Goal: Task Accomplishment & Management: Manage account settings

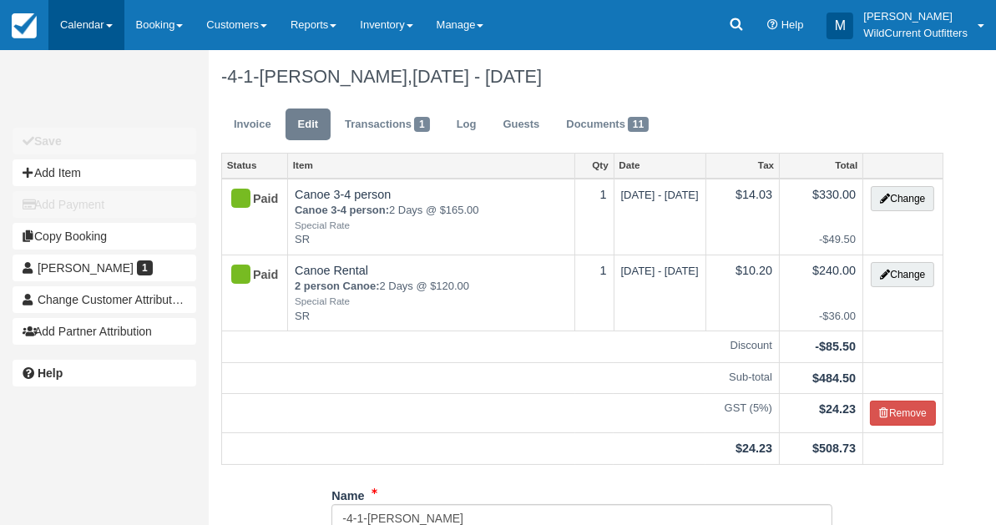
click at [77, 33] on link "Calendar" at bounding box center [86, 25] width 76 height 50
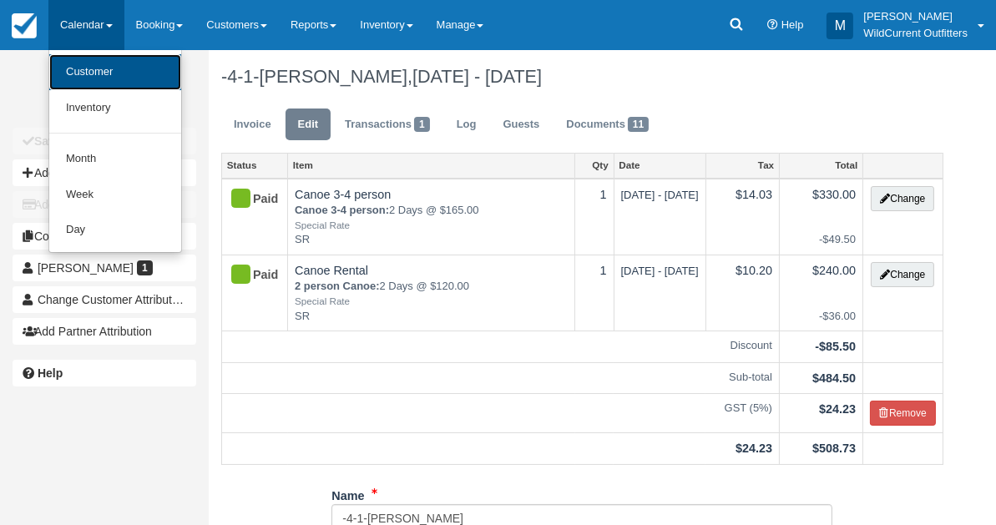
click at [75, 65] on link "Customer" at bounding box center [115, 72] width 132 height 36
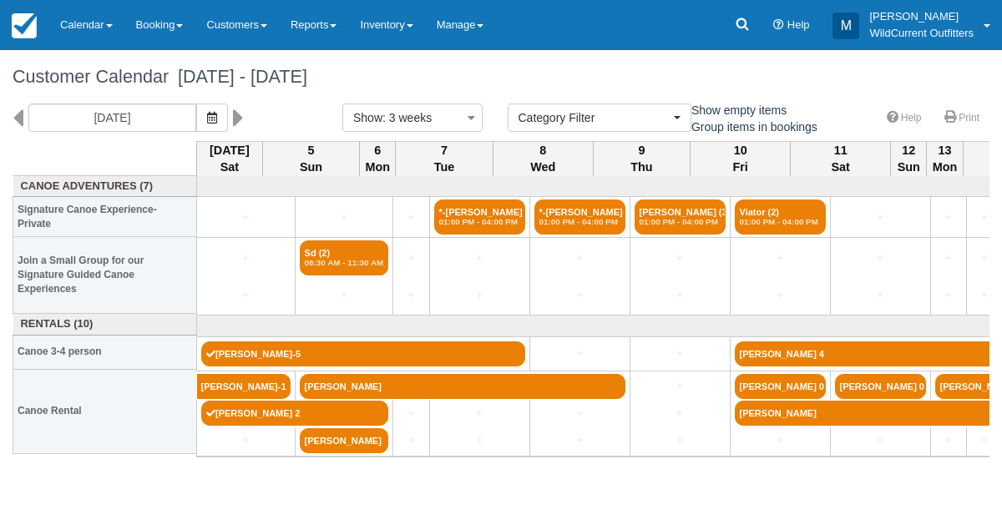
select select
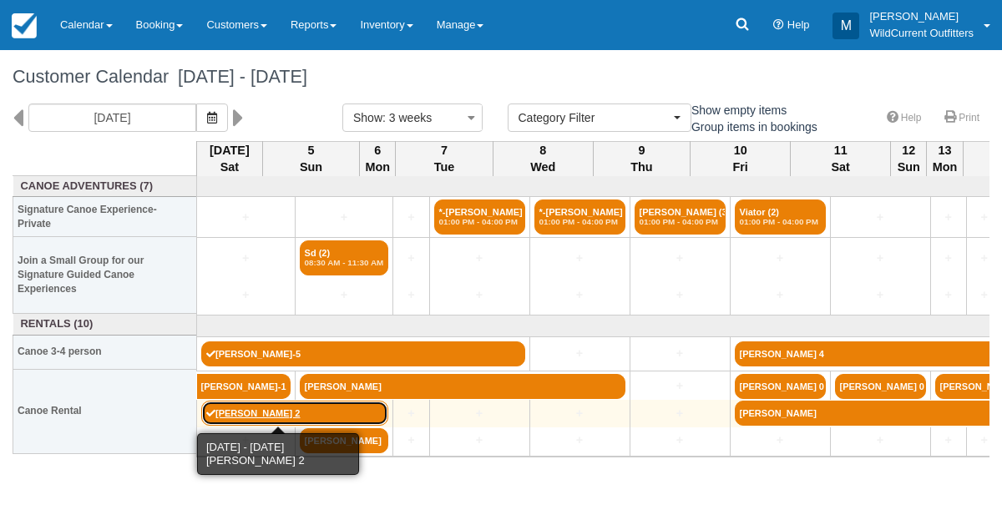
click at [230, 408] on link "[PERSON_NAME] 2" at bounding box center [294, 413] width 187 height 25
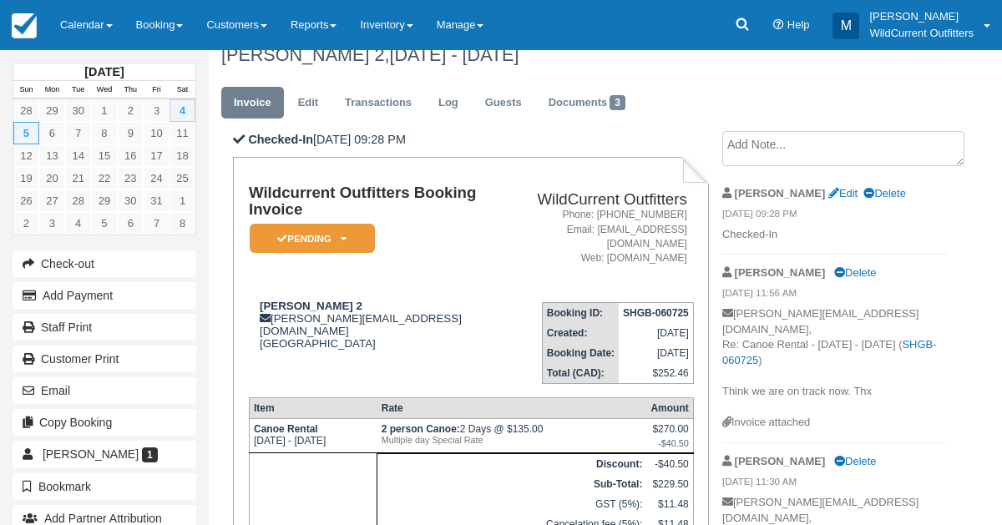
scroll to position [21, 0]
click at [312, 111] on link "Edit" at bounding box center [307, 104] width 45 height 33
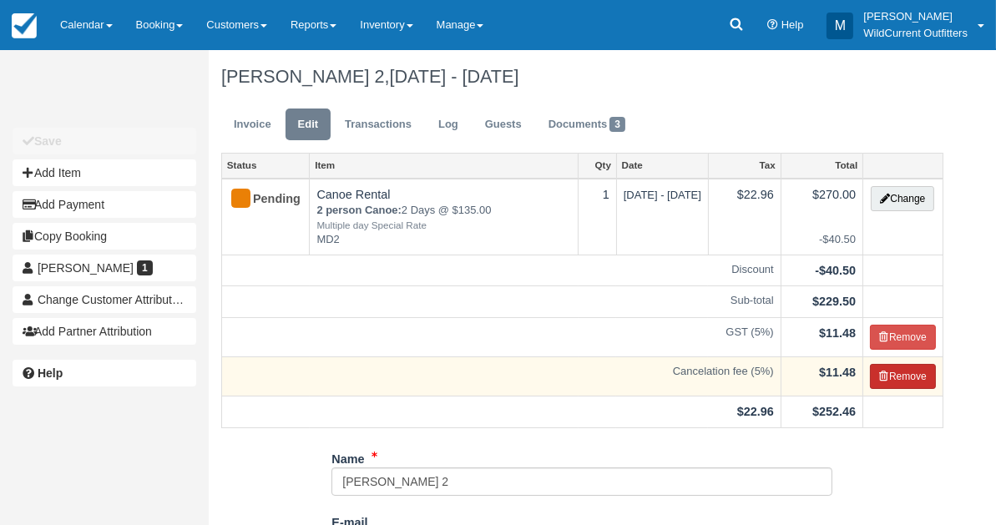
click at [883, 371] on icon "button" at bounding box center [884, 376] width 10 height 10
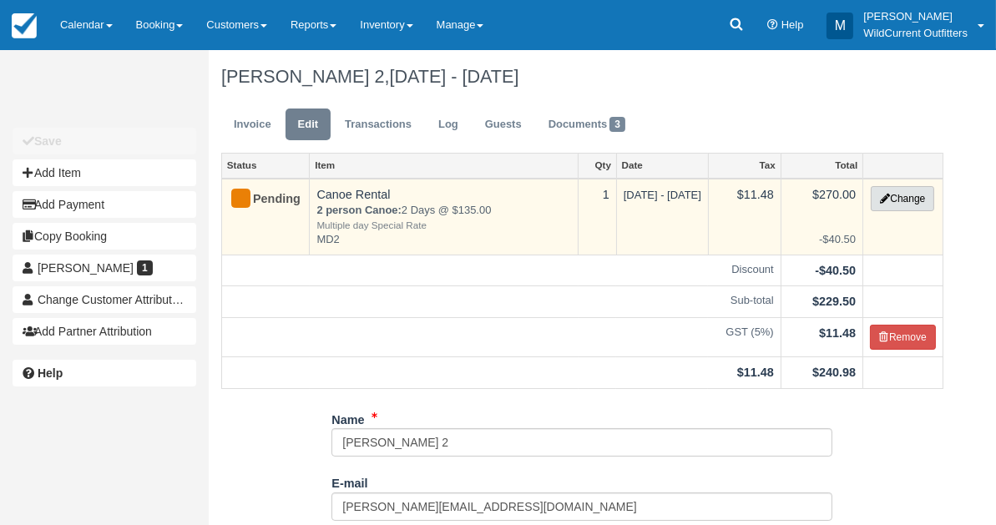
click at [898, 203] on button "Change" at bounding box center [902, 198] width 63 height 25
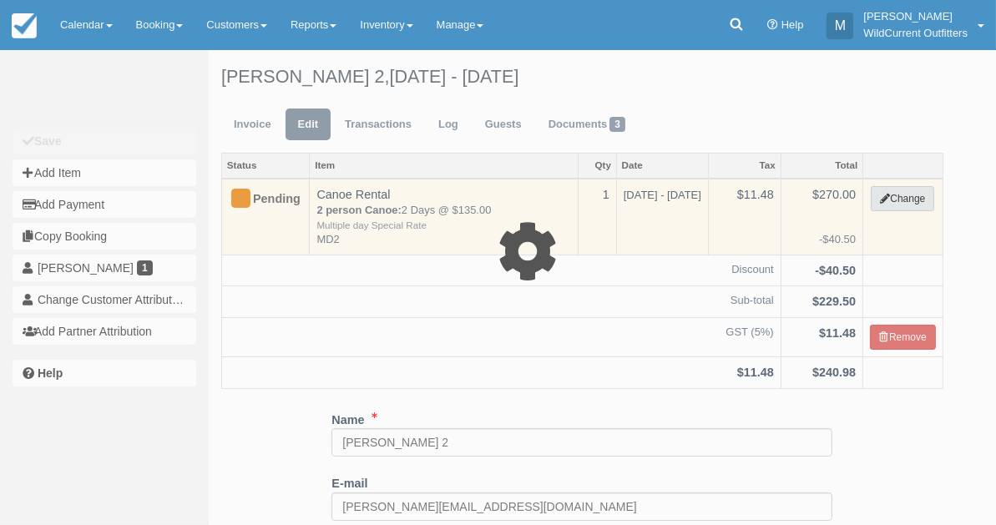
select select "7"
type input "270.00"
type input "MD2"
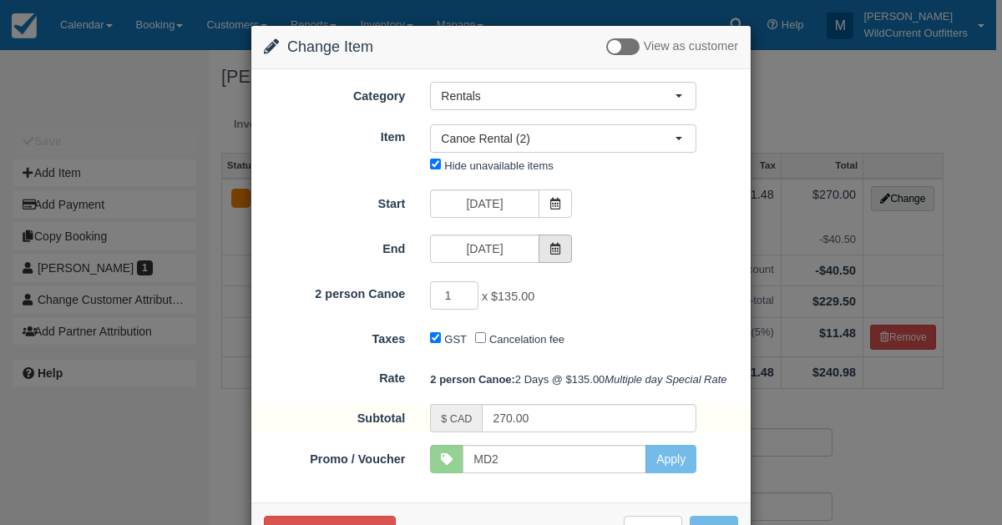
click at [551, 249] on icon at bounding box center [555, 249] width 12 height 12
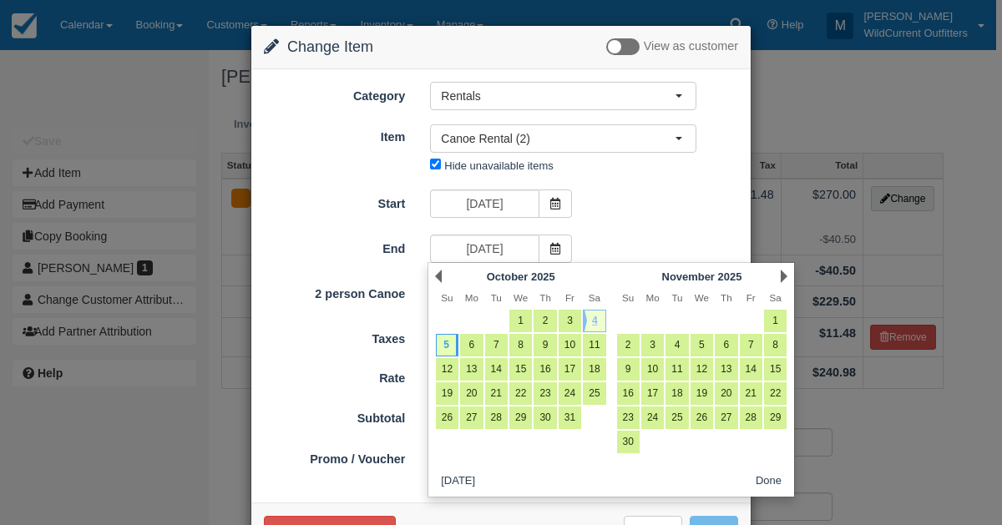
click at [594, 316] on link "4" at bounding box center [594, 321] width 23 height 23
type input "[DATE]"
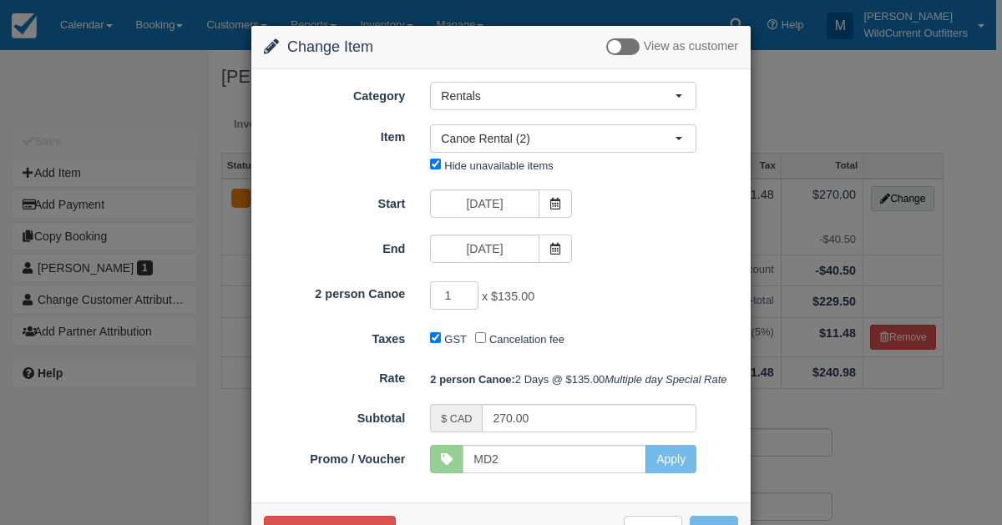
type input "135.00"
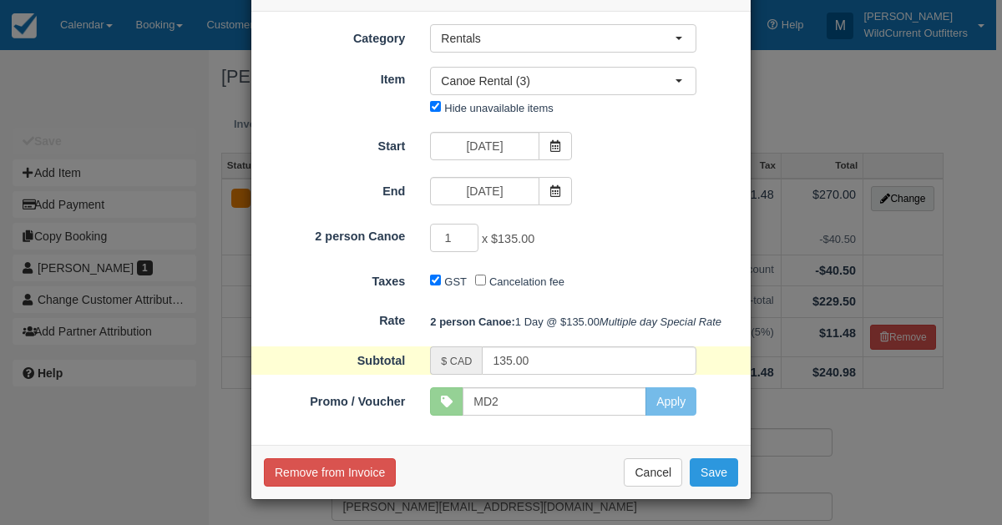
scroll to position [83, 0]
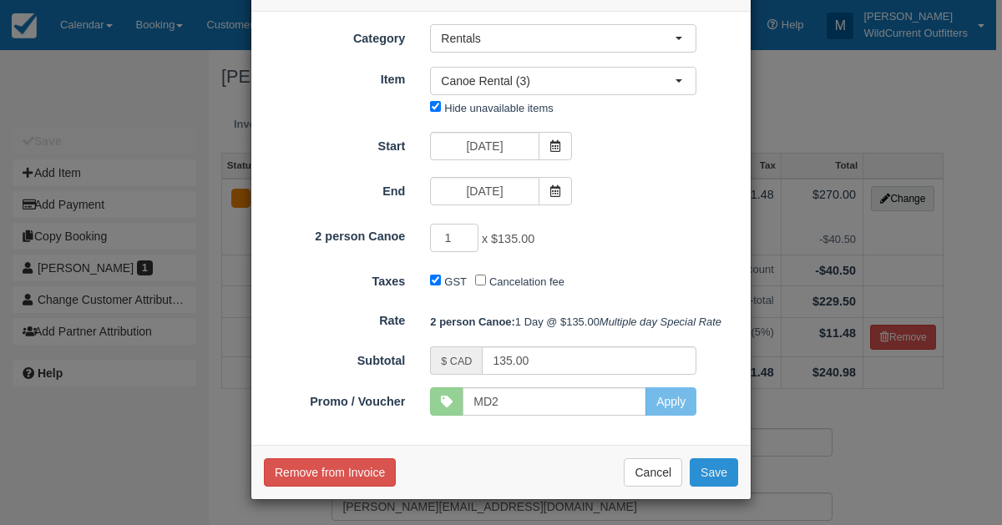
click at [726, 474] on button "Save" at bounding box center [714, 472] width 48 height 28
checkbox input "false"
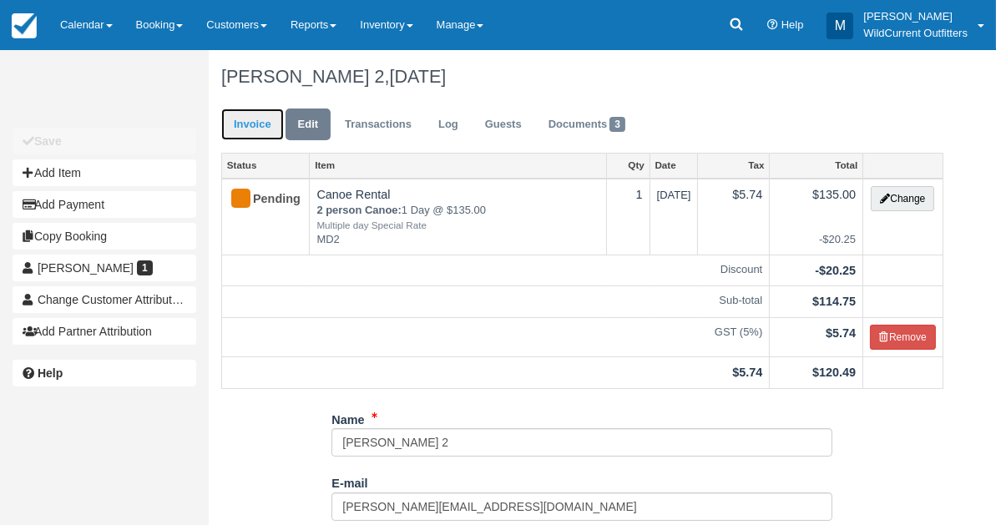
click at [257, 121] on link "Invoice" at bounding box center [252, 125] width 63 height 33
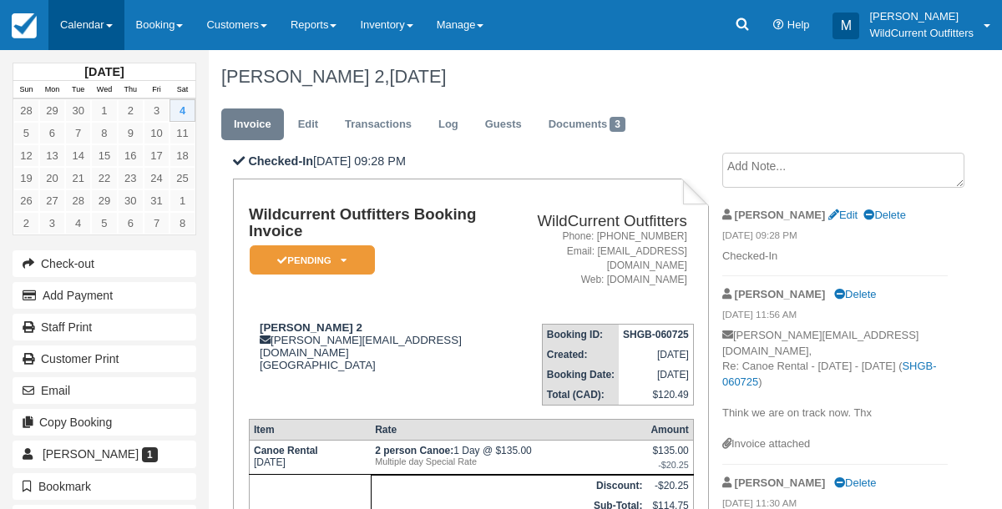
click at [88, 9] on link "Calendar" at bounding box center [86, 25] width 76 height 50
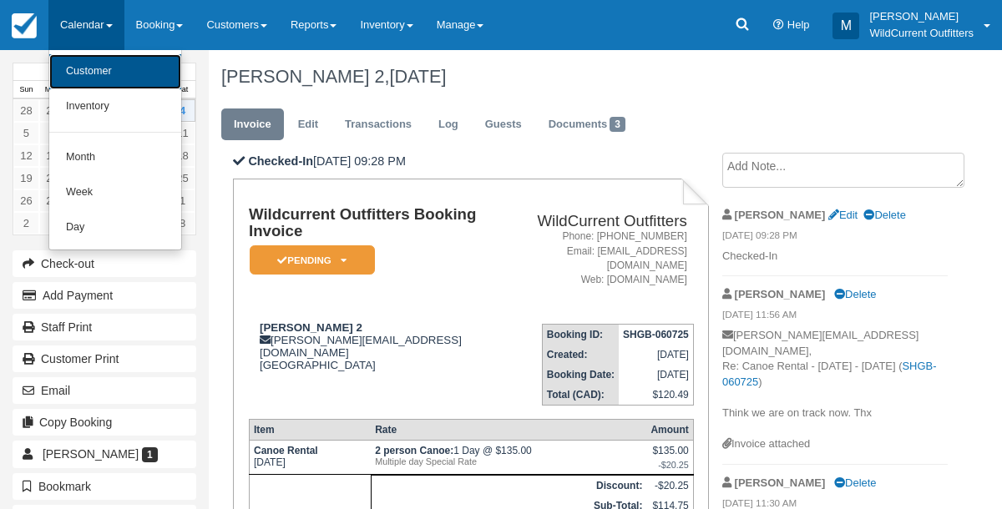
click at [83, 68] on link "Customer" at bounding box center [115, 71] width 132 height 35
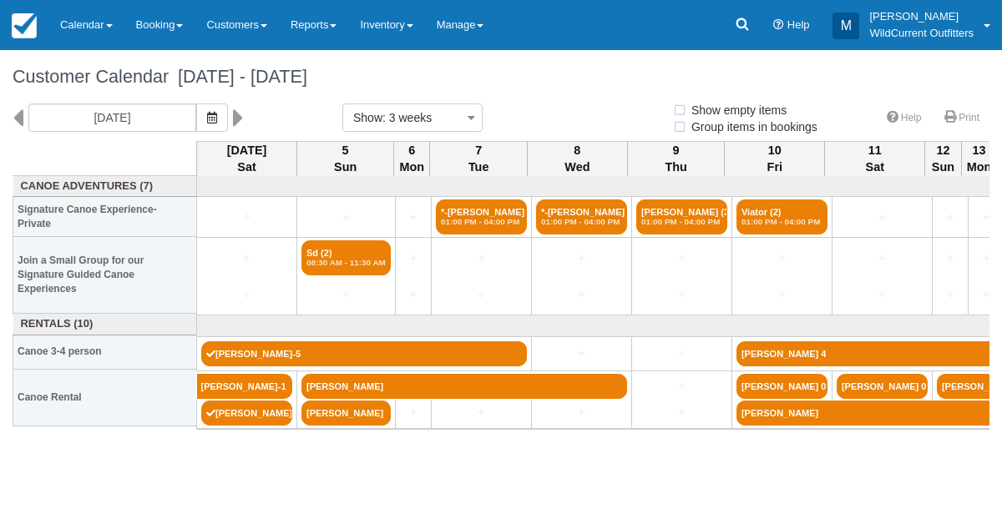
select select
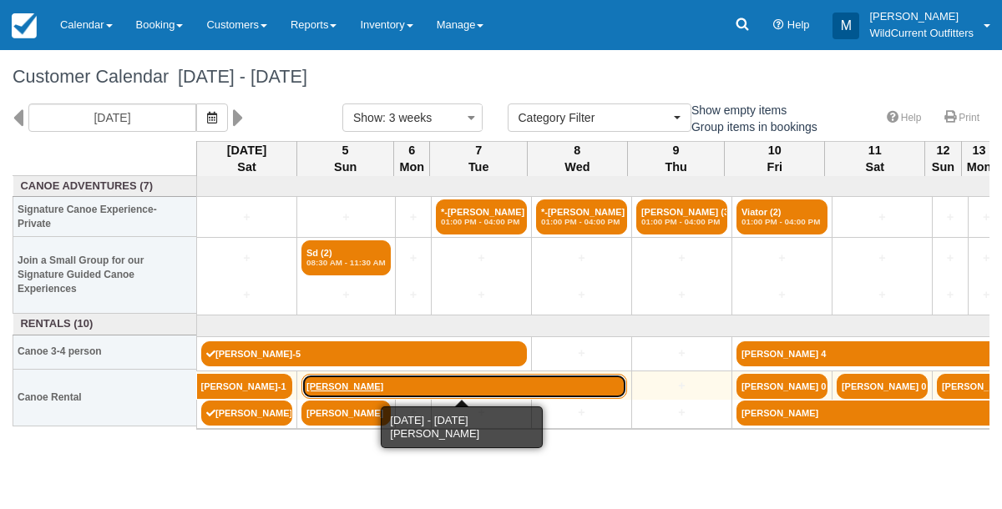
click at [344, 385] on link "[PERSON_NAME]" at bounding box center [464, 386] width 326 height 25
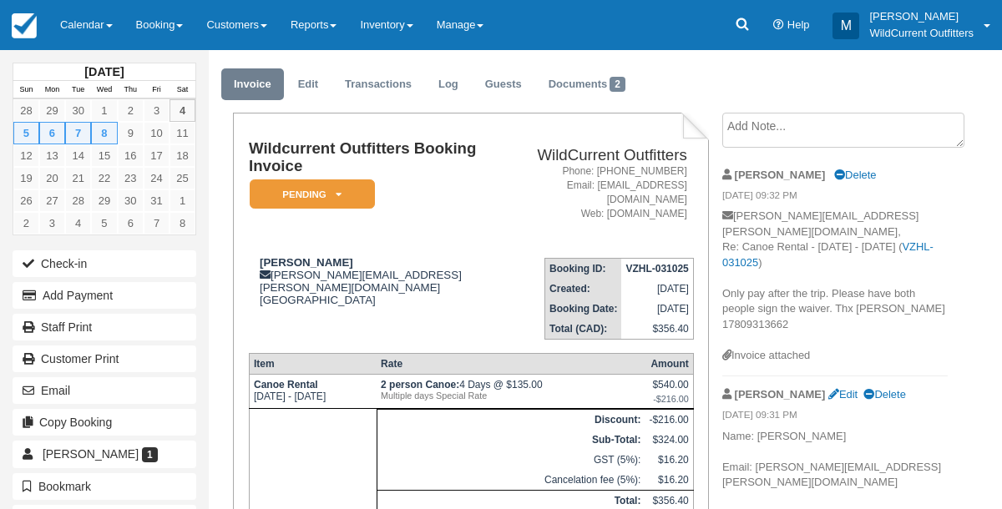
scroll to position [38, 0]
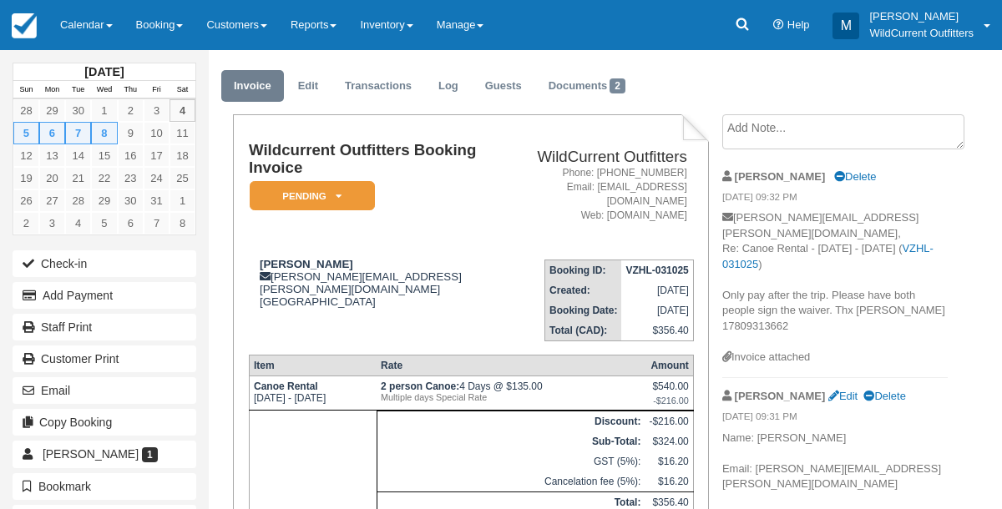
click at [735, 132] on textarea at bounding box center [843, 131] width 242 height 35
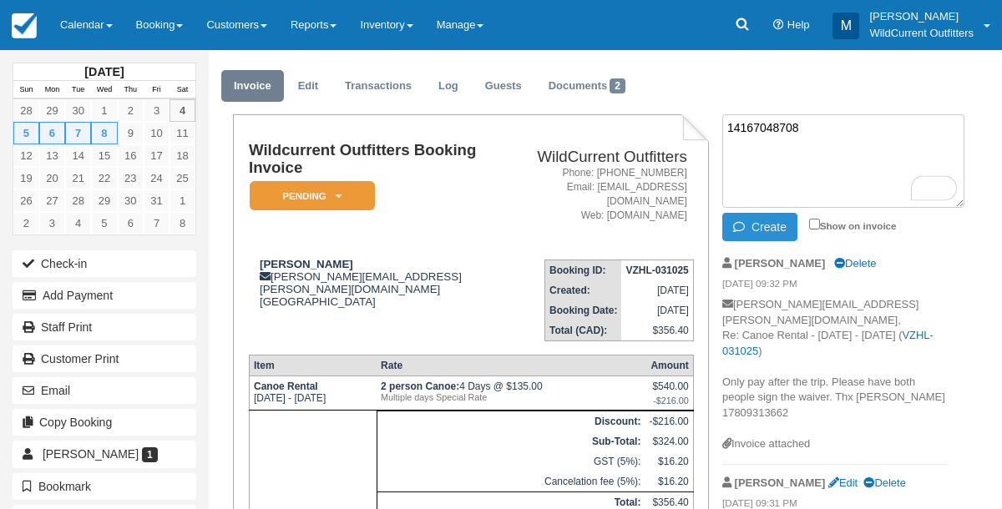
type textarea "14167048708"
click at [747, 226] on icon "button" at bounding box center [742, 227] width 18 height 12
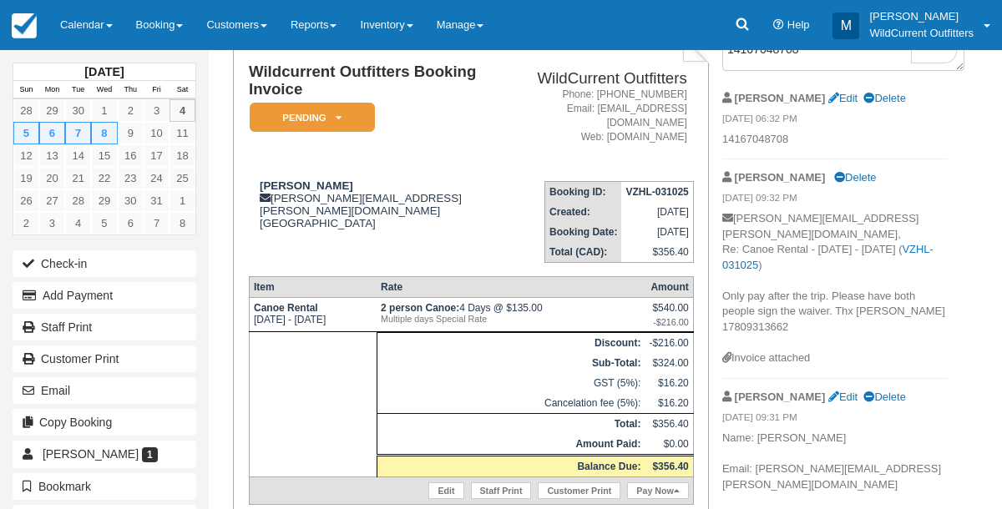
scroll to position [136, 0]
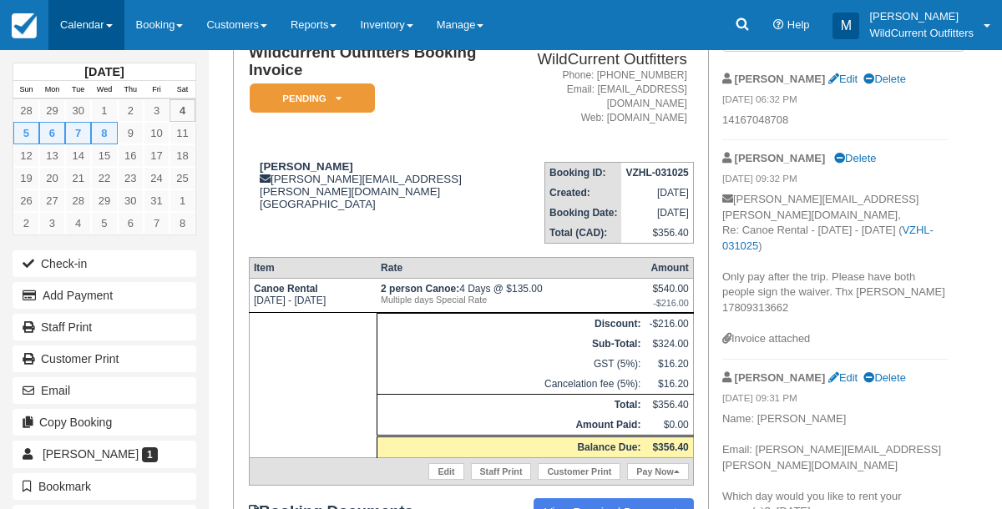
click at [67, 24] on link "Calendar" at bounding box center [86, 25] width 76 height 50
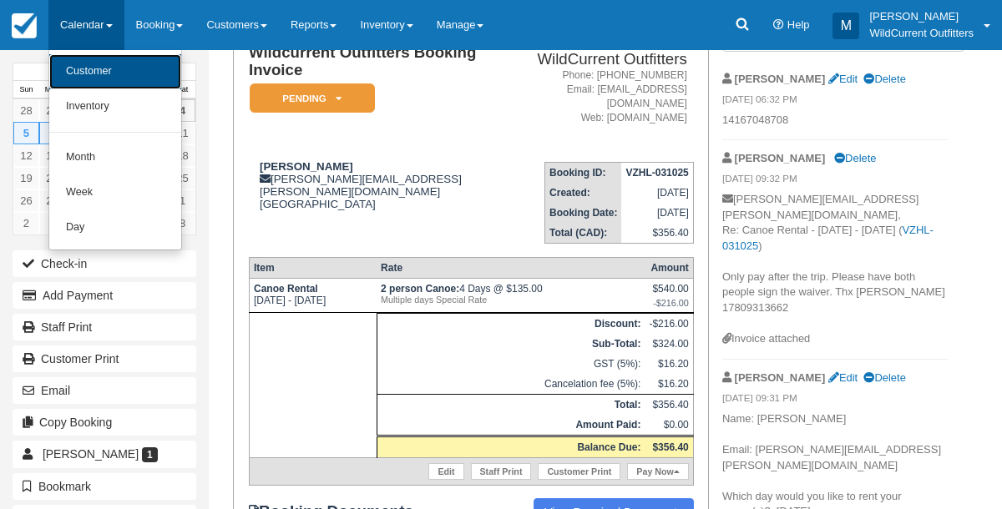
click at [83, 69] on link "Customer" at bounding box center [115, 71] width 132 height 35
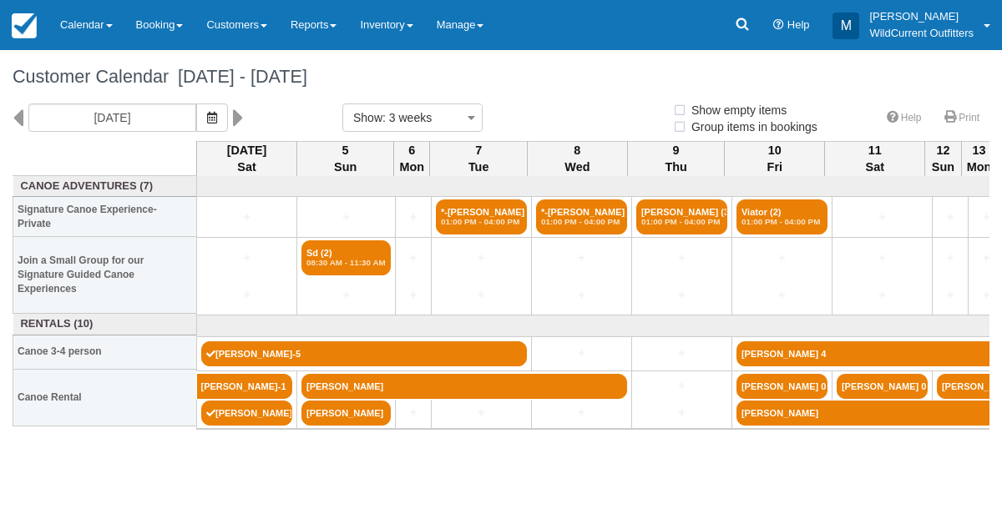
select select
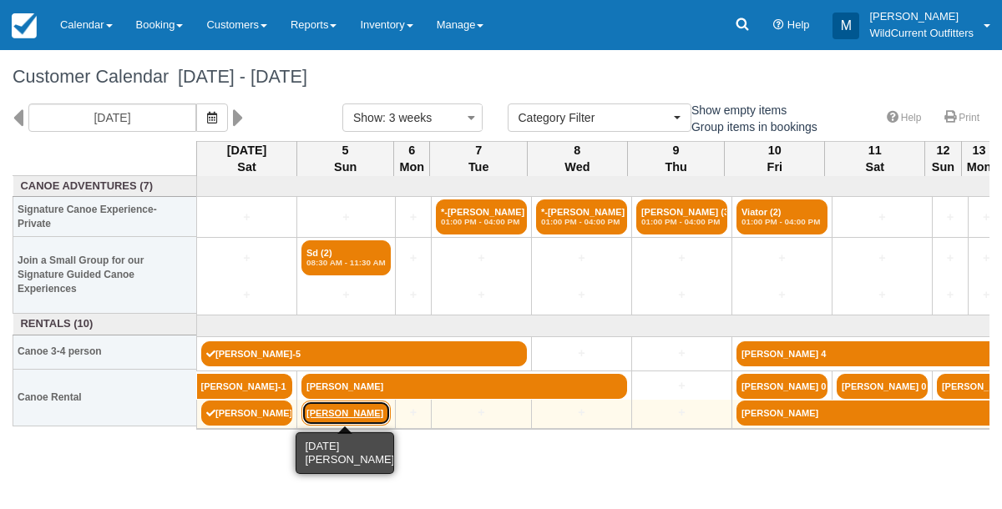
click at [353, 415] on link "[PERSON_NAME]" at bounding box center [345, 413] width 89 height 25
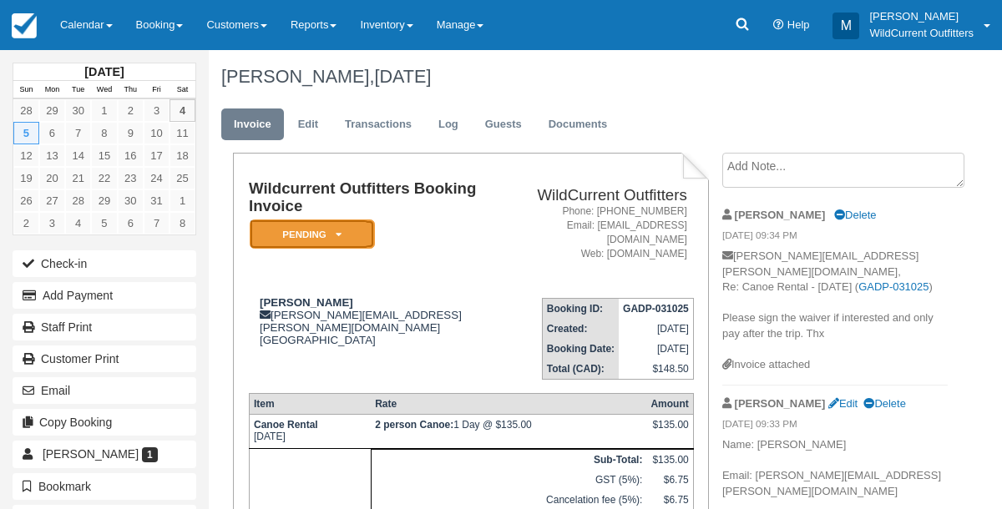
click at [336, 235] on icon at bounding box center [339, 235] width 6 height 10
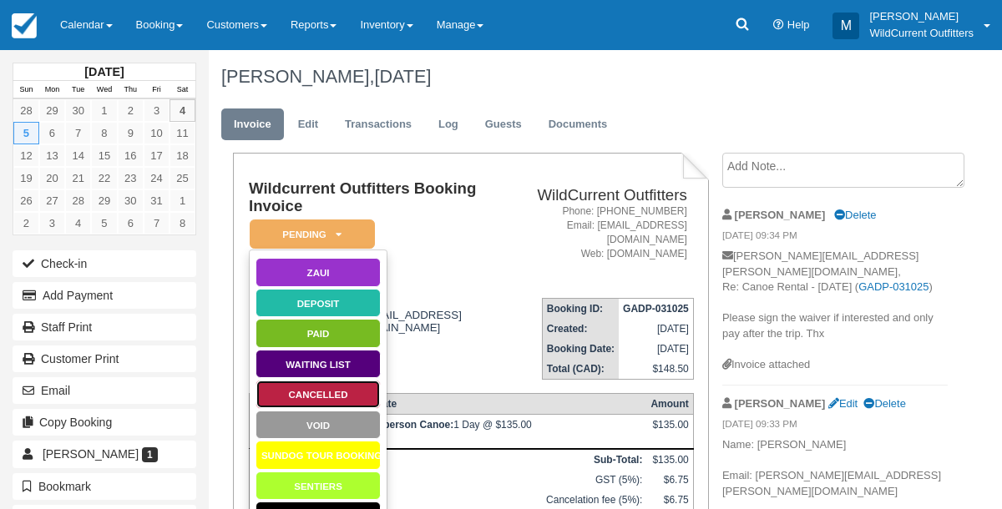
click at [326, 389] on link "Cancelled" at bounding box center [317, 394] width 125 height 29
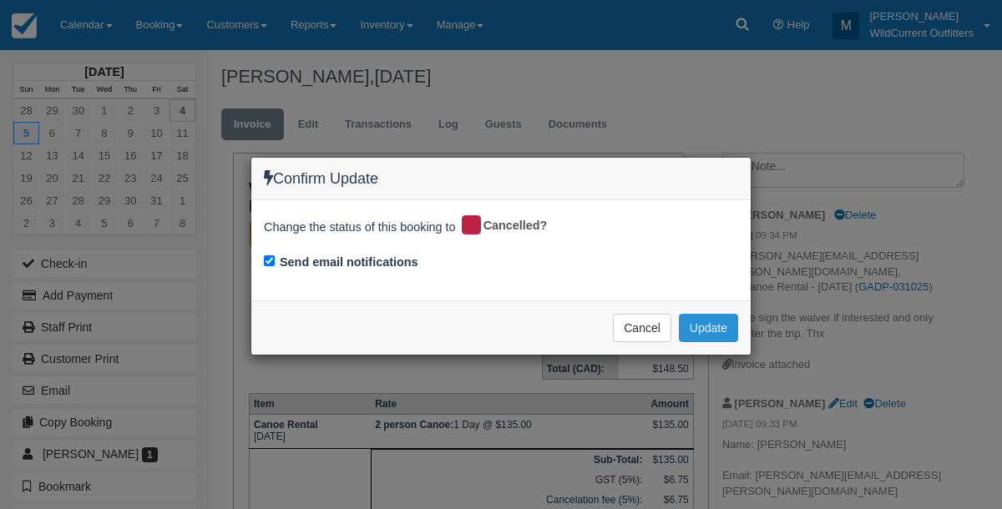
click at [720, 322] on button "Update" at bounding box center [708, 328] width 59 height 28
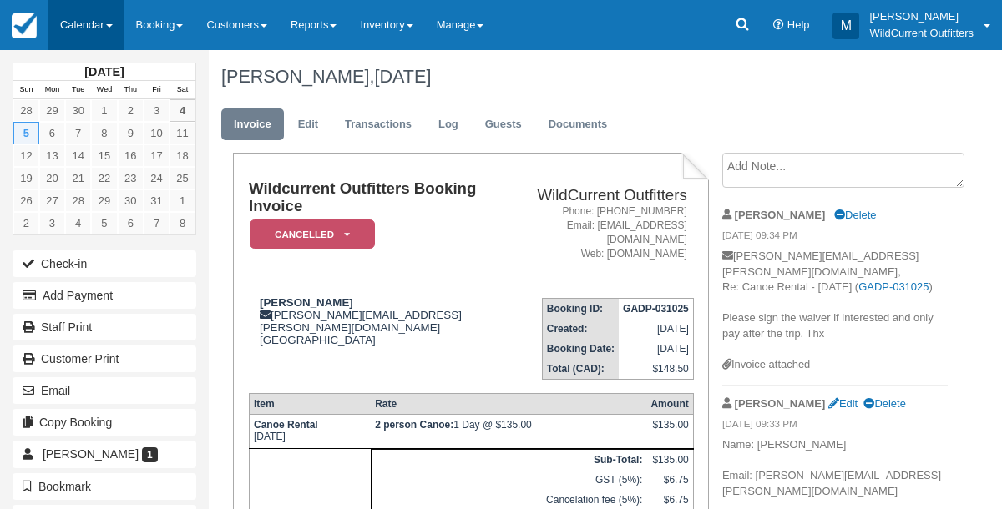
click at [71, 37] on link "Calendar" at bounding box center [86, 25] width 76 height 50
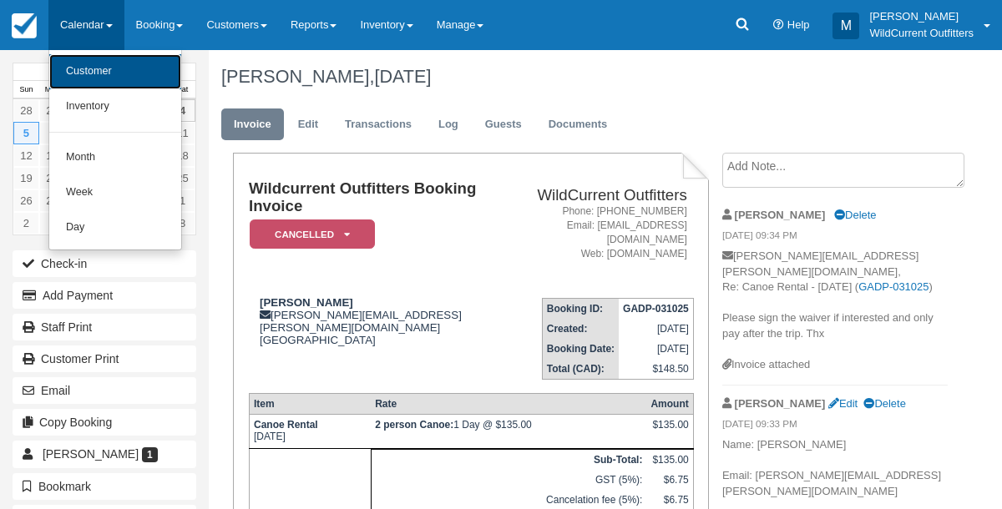
click at [80, 68] on link "Customer" at bounding box center [115, 71] width 132 height 35
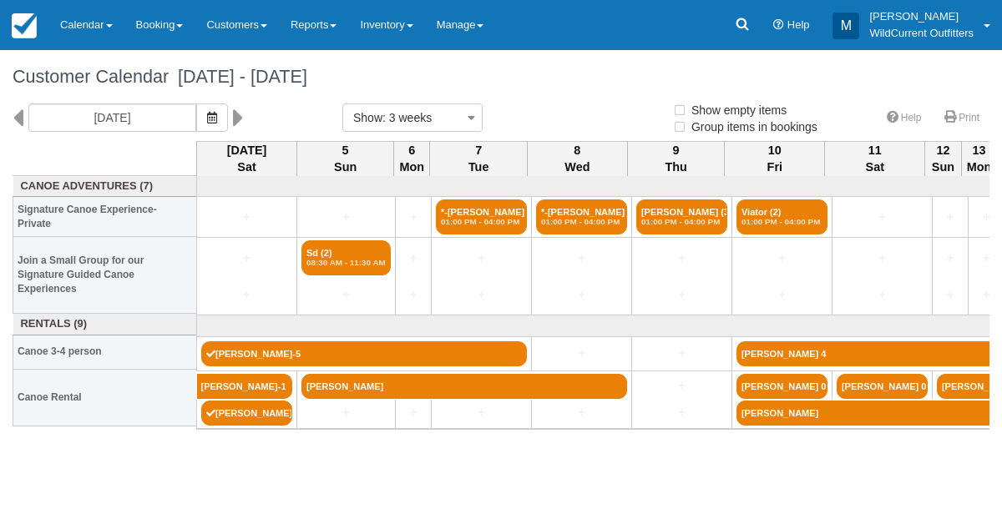
select select
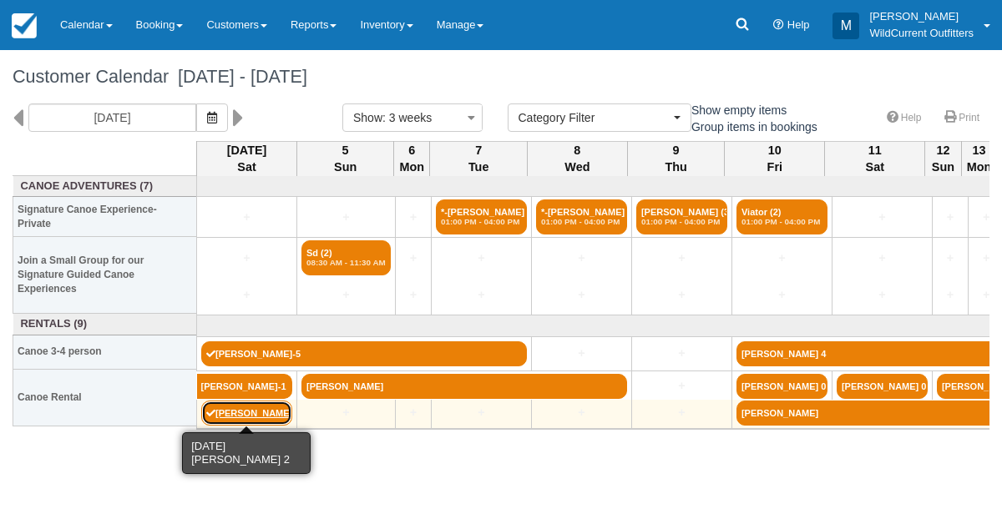
click at [247, 414] on link "[PERSON_NAME] 2" at bounding box center [246, 413] width 91 height 25
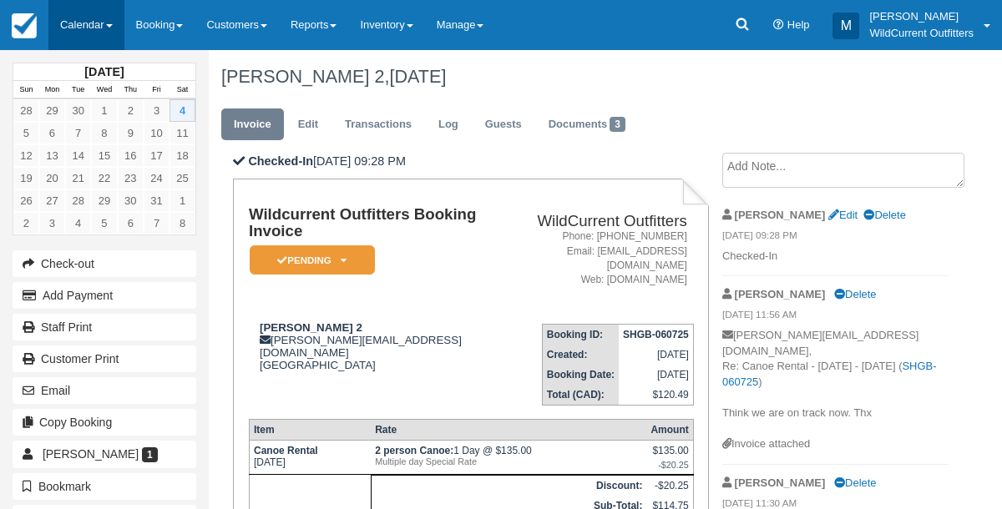
click at [92, 27] on link "Calendar" at bounding box center [86, 25] width 76 height 50
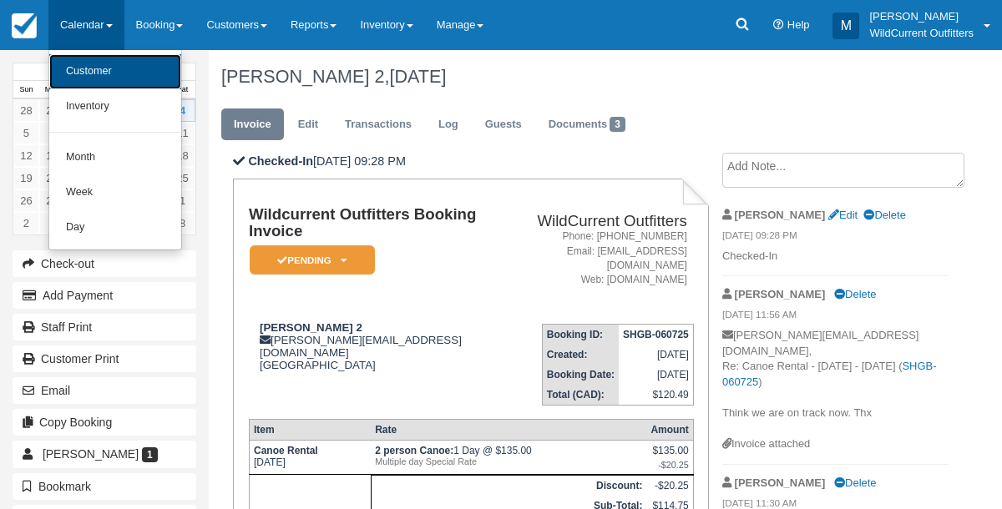
click at [99, 74] on link "Customer" at bounding box center [115, 71] width 132 height 35
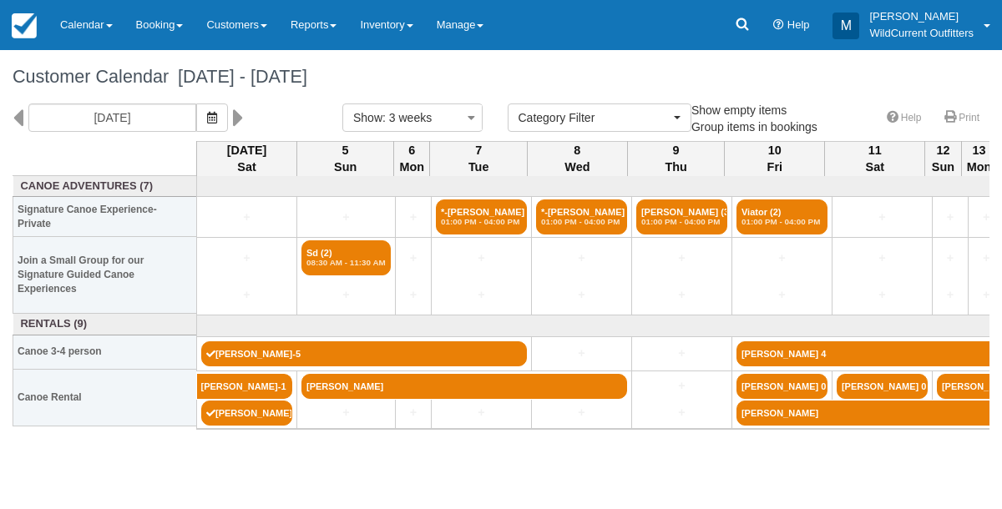
select select
